Goal: Information Seeking & Learning: Learn about a topic

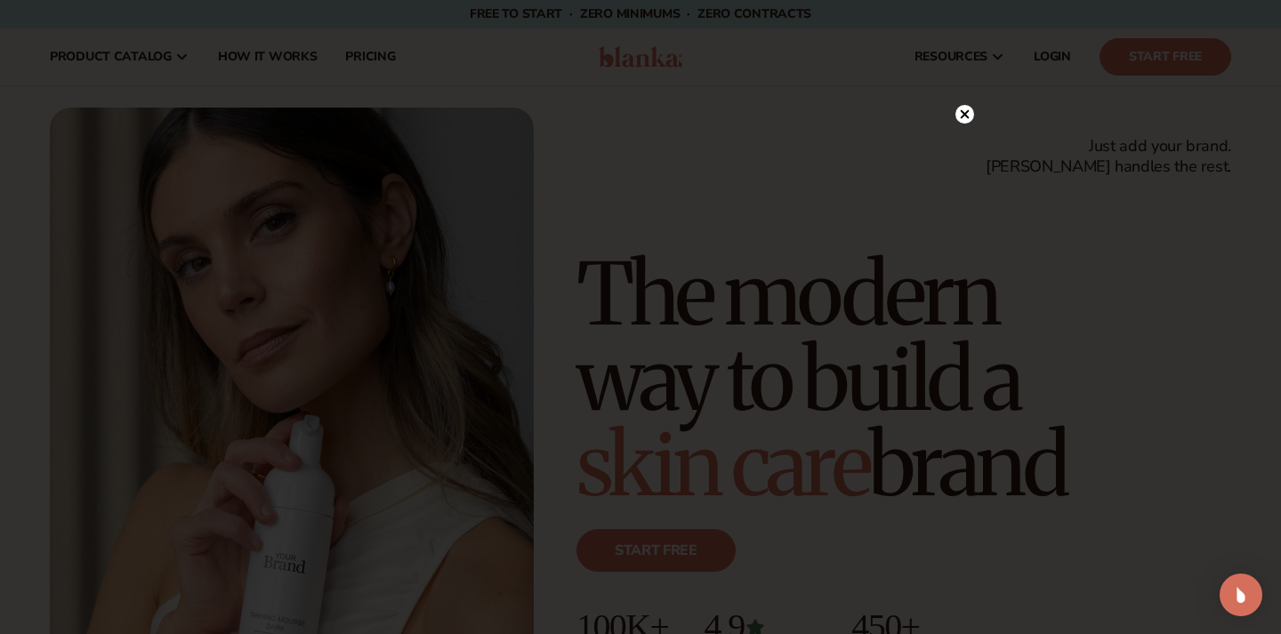
click at [964, 111] on circle at bounding box center [965, 114] width 19 height 19
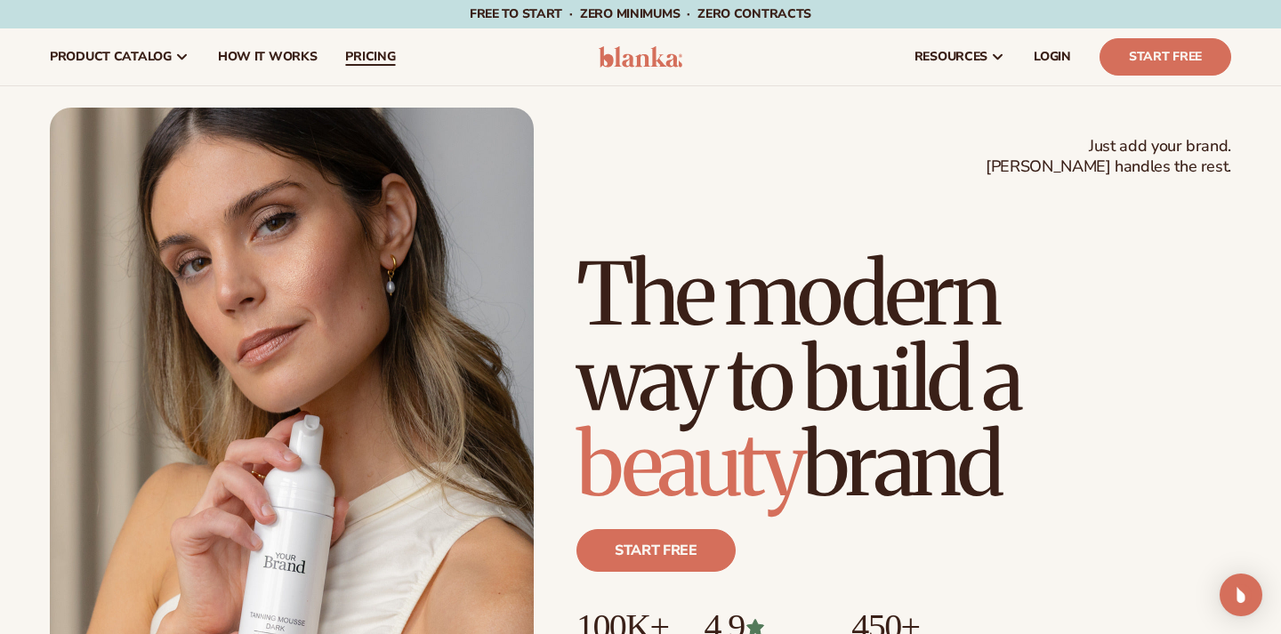
click at [379, 50] on span "pricing" at bounding box center [370, 57] width 50 height 14
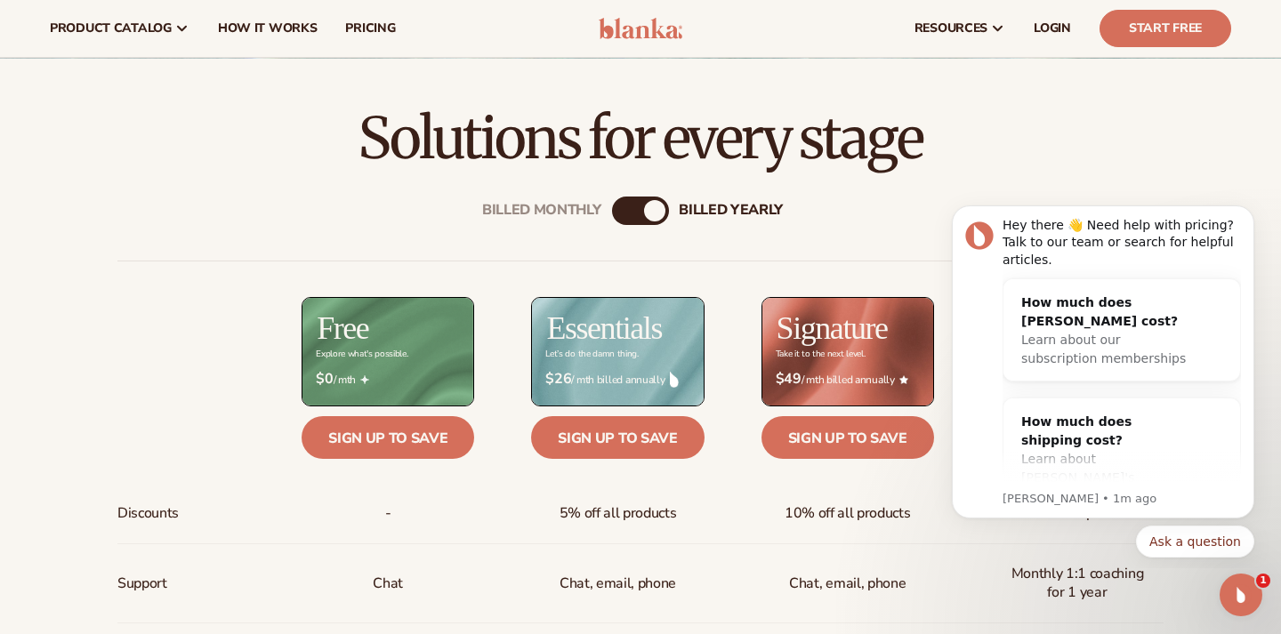
scroll to position [464, 0]
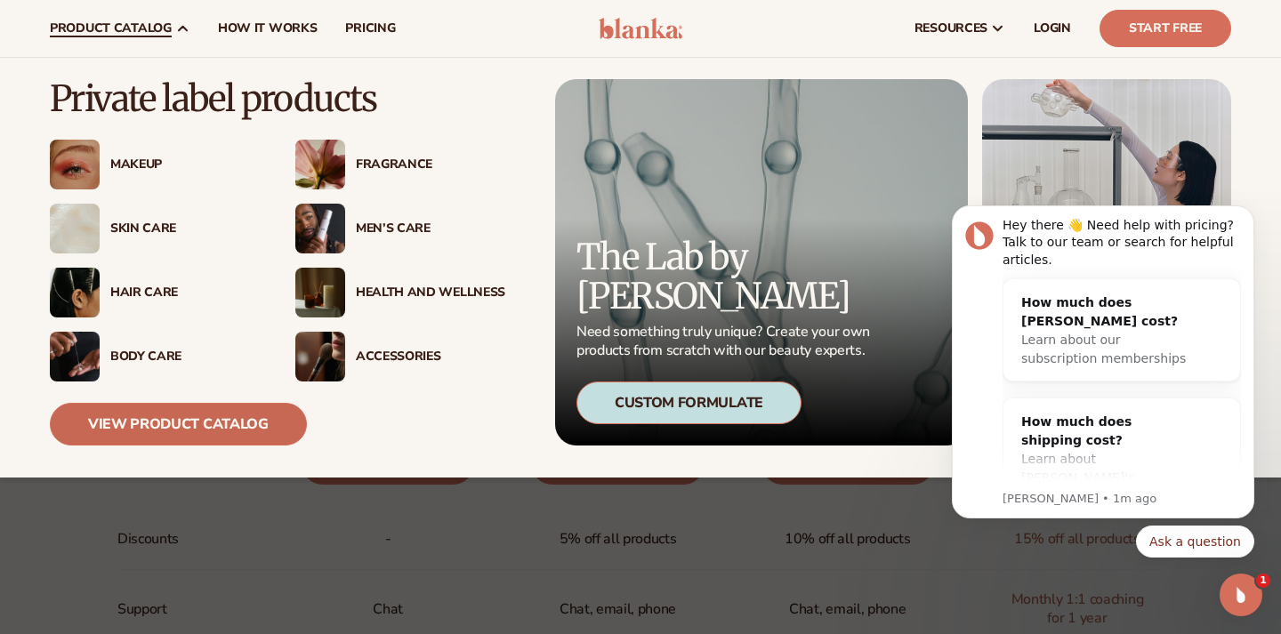
click at [133, 431] on link "View Product Catalog" at bounding box center [178, 424] width 257 height 43
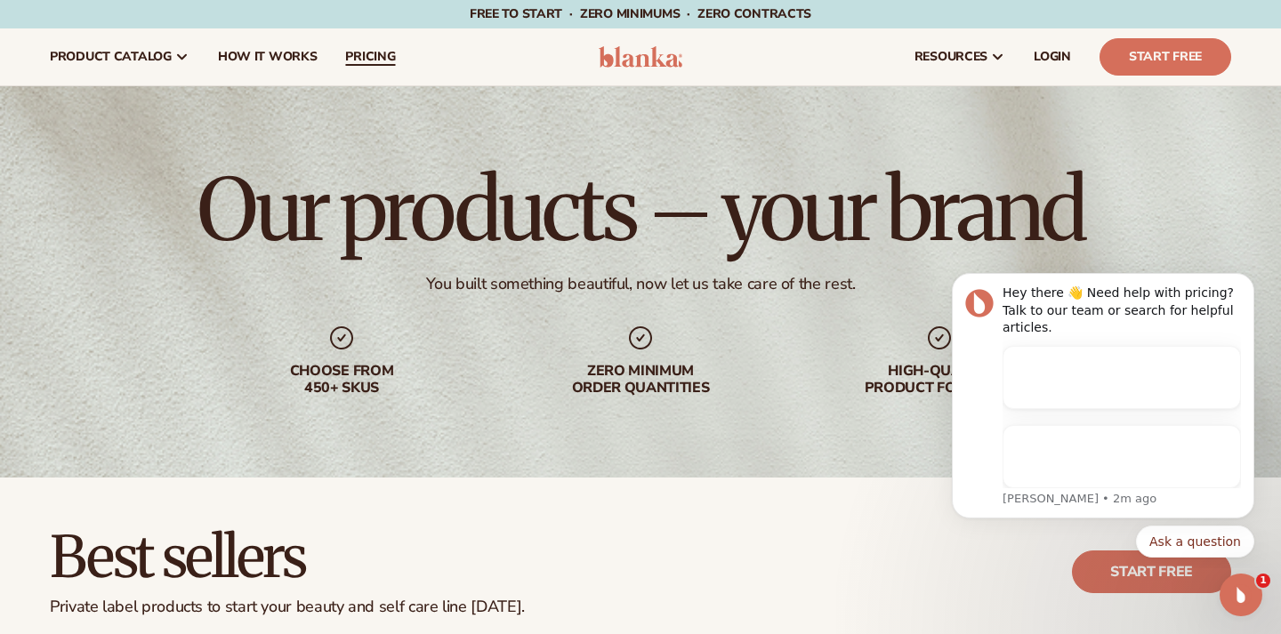
click at [356, 61] on span "pricing" at bounding box center [370, 57] width 50 height 14
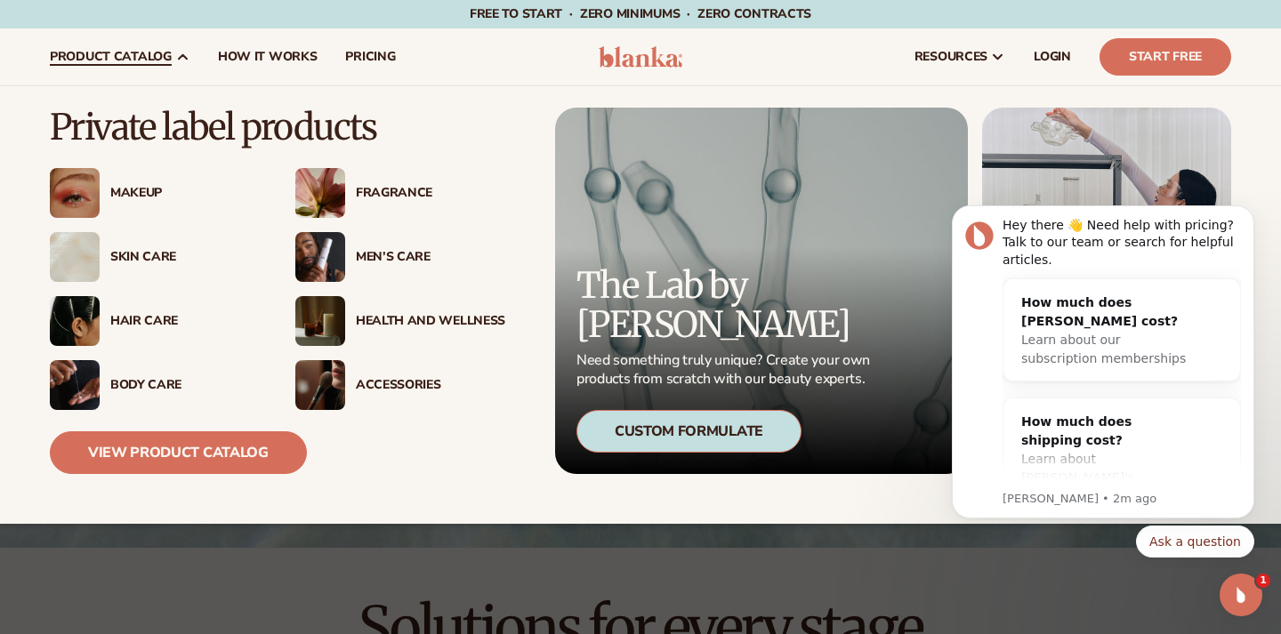
click at [114, 319] on div "Hair Care" at bounding box center [184, 321] width 149 height 15
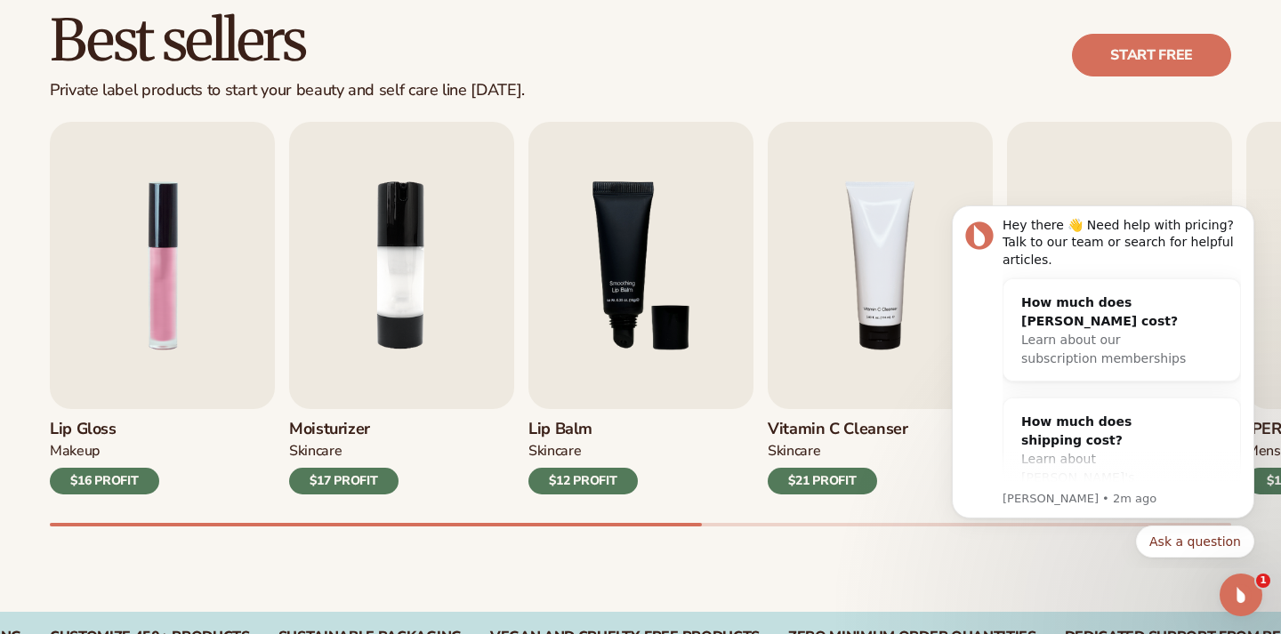
click at [337, 424] on h3 "Moisturizer" at bounding box center [343, 430] width 109 height 20
click at [322, 429] on h3 "Moisturizer" at bounding box center [343, 430] width 109 height 20
click at [393, 275] on img "2 / 9" at bounding box center [401, 265] width 225 height 287
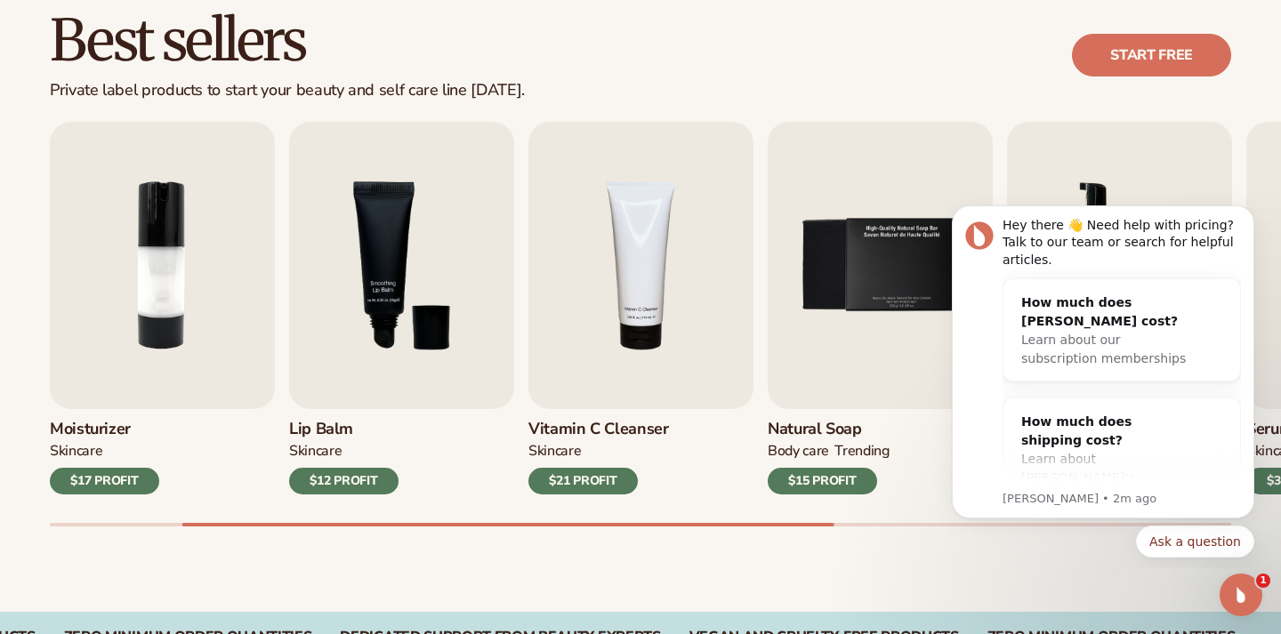
click at [748, 514] on div "Lip Gloss MAKEUP $16 PROFIT Moisturizer SKINCARE $17 PROFIT SKINCARE mens" at bounding box center [665, 324] width 1231 height 405
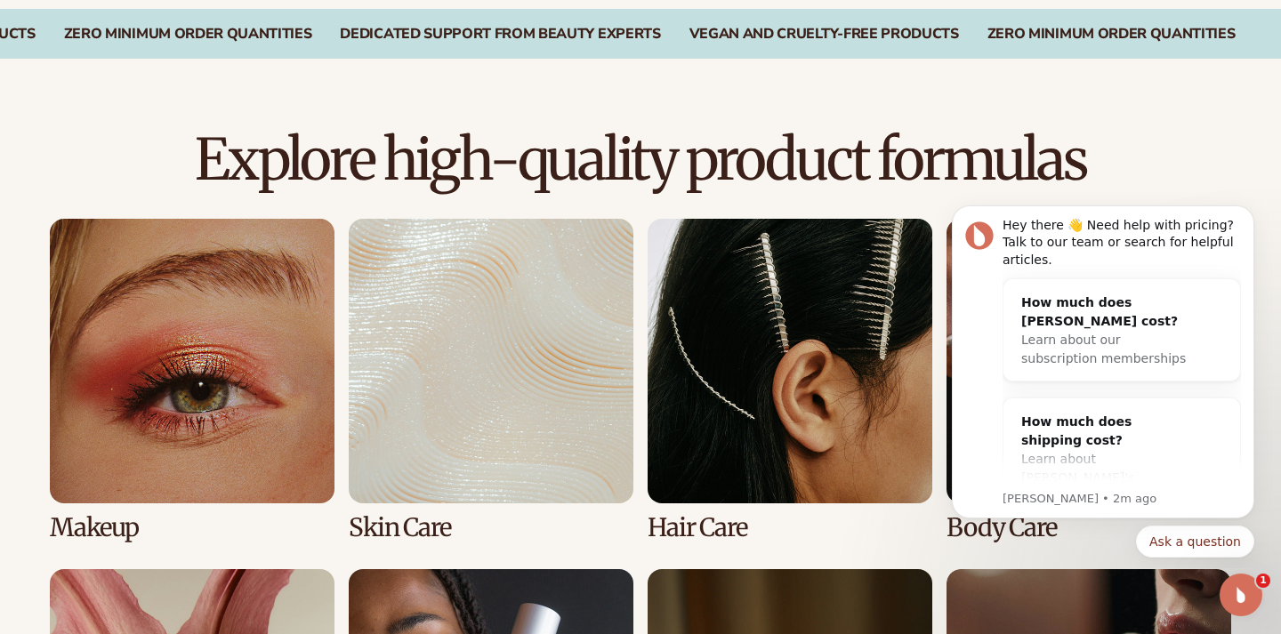
scroll to position [1121, 0]
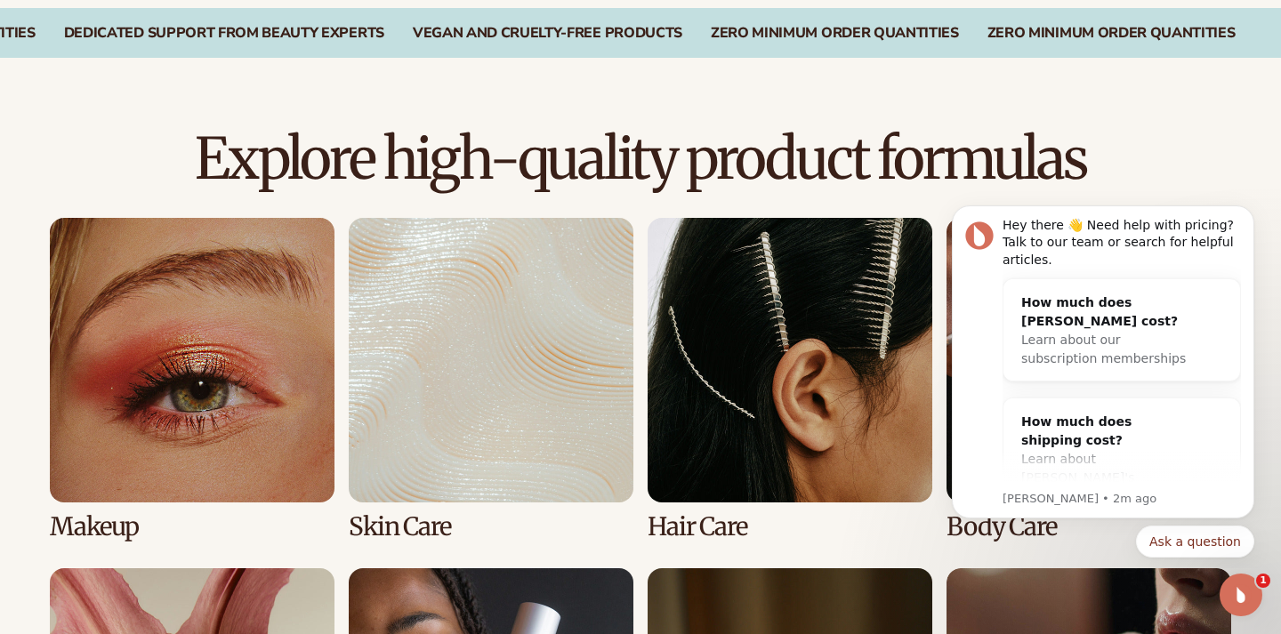
click at [251, 352] on link "1 / 8" at bounding box center [192, 379] width 285 height 323
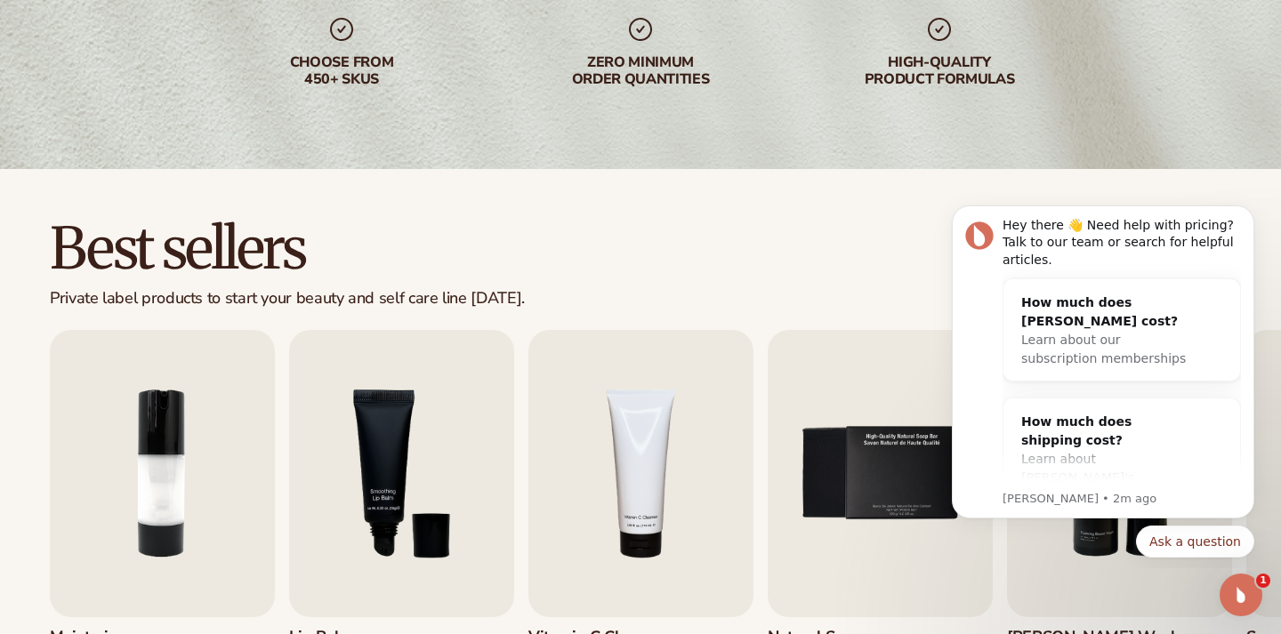
scroll to position [404, 0]
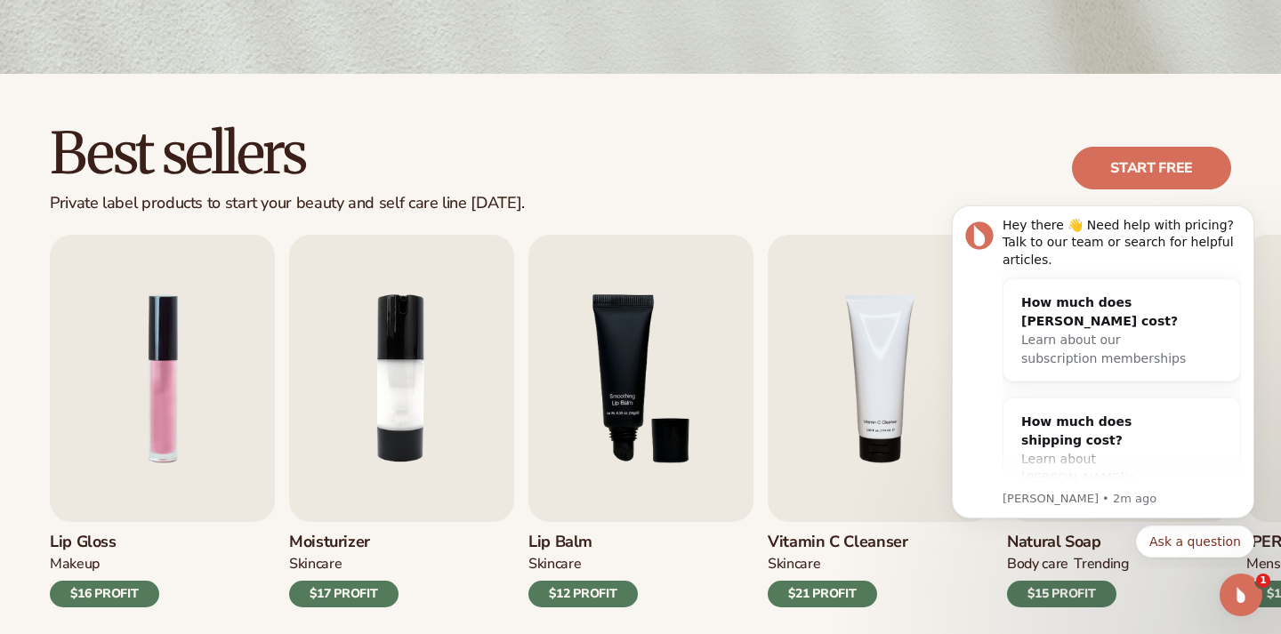
click at [359, 591] on div "$17 PROFIT" at bounding box center [343, 594] width 109 height 27
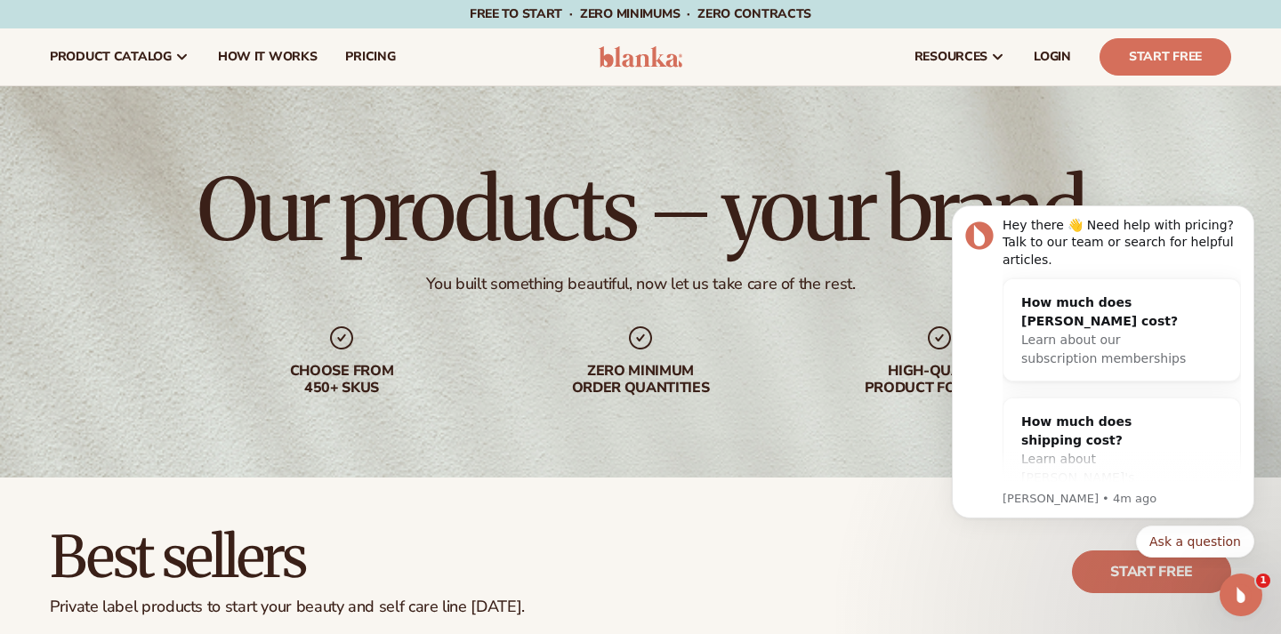
scroll to position [0, 0]
